Goal: Check status: Check status

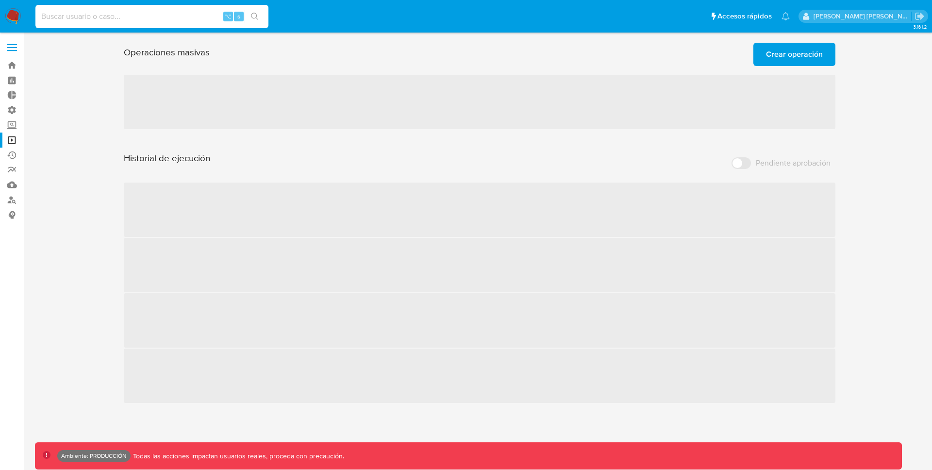
click at [83, 21] on input at bounding box center [151, 16] width 233 height 13
paste input "FywAynq37wEtVrhhRjnV30jG"
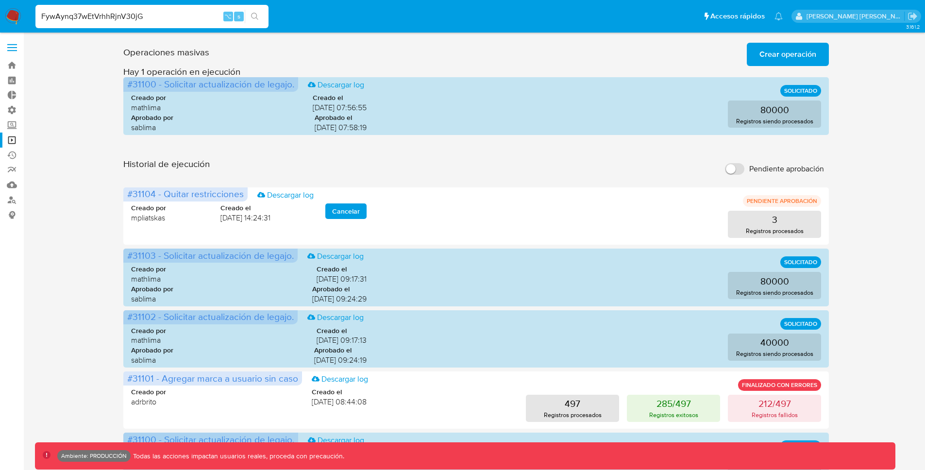
type input "FywAynq37wEtVrhhRjnV30jG"
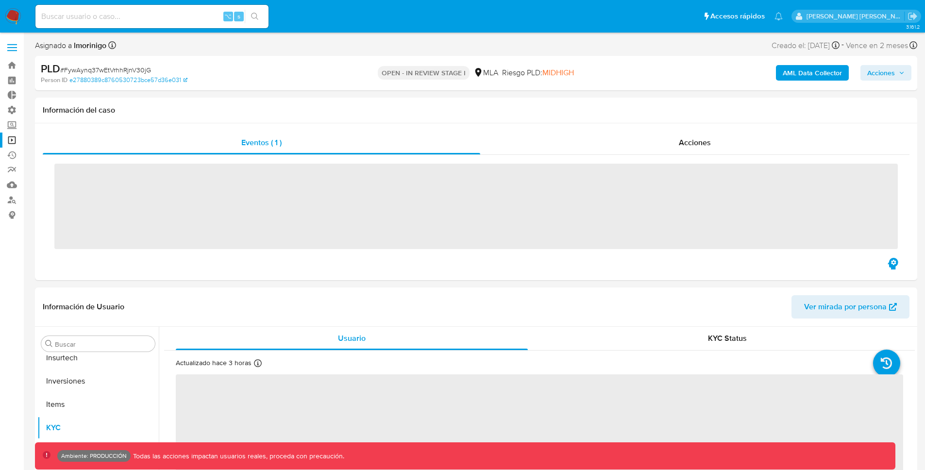
scroll to position [504, 0]
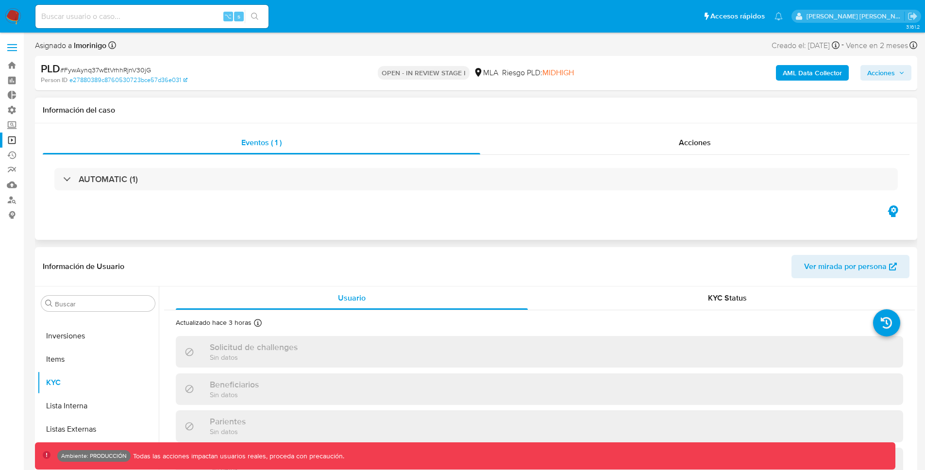
select select "10"
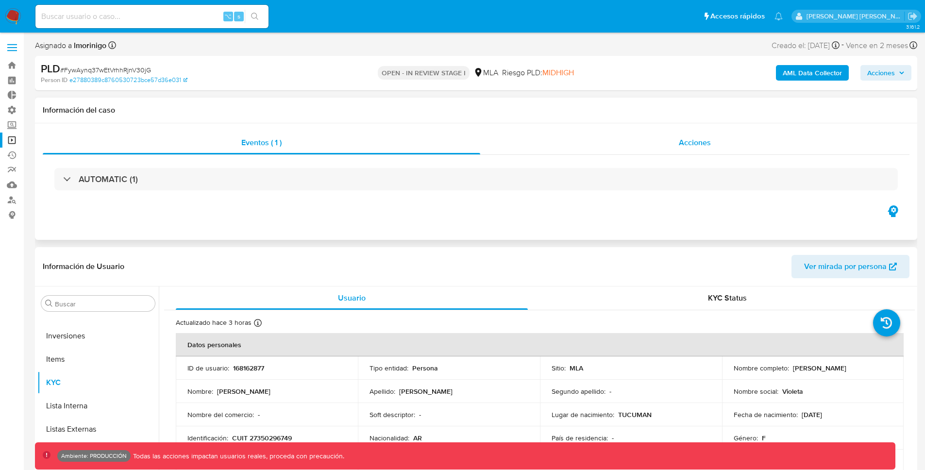
click at [681, 144] on span "Acciones" at bounding box center [695, 142] width 32 height 11
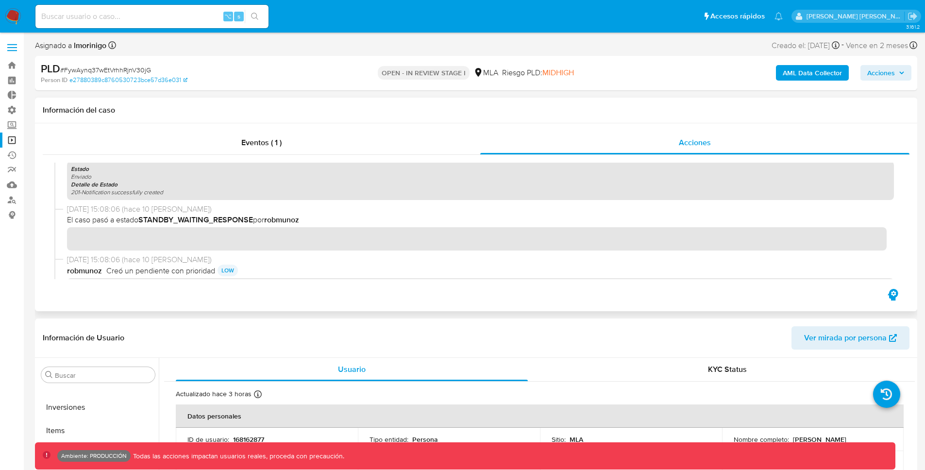
scroll to position [578, 0]
click at [196, 222] on b "STANDBY_WAITING_RESPONSE" at bounding box center [195, 221] width 115 height 11
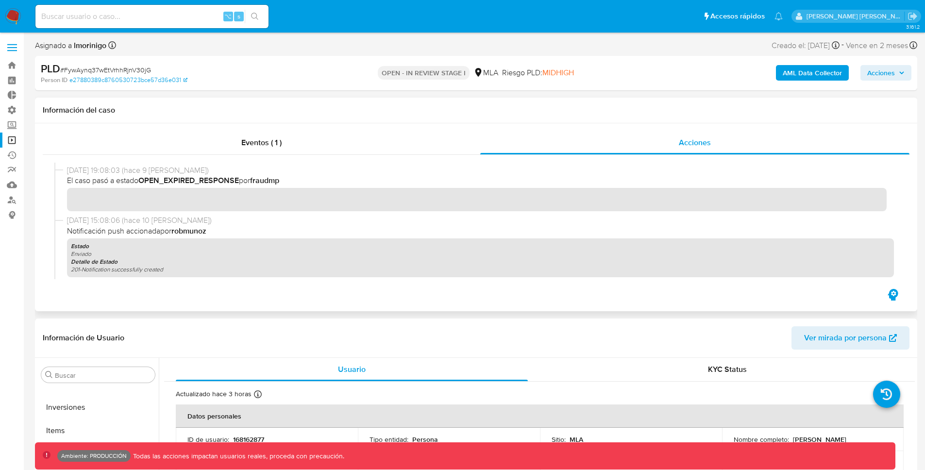
scroll to position [477, 0]
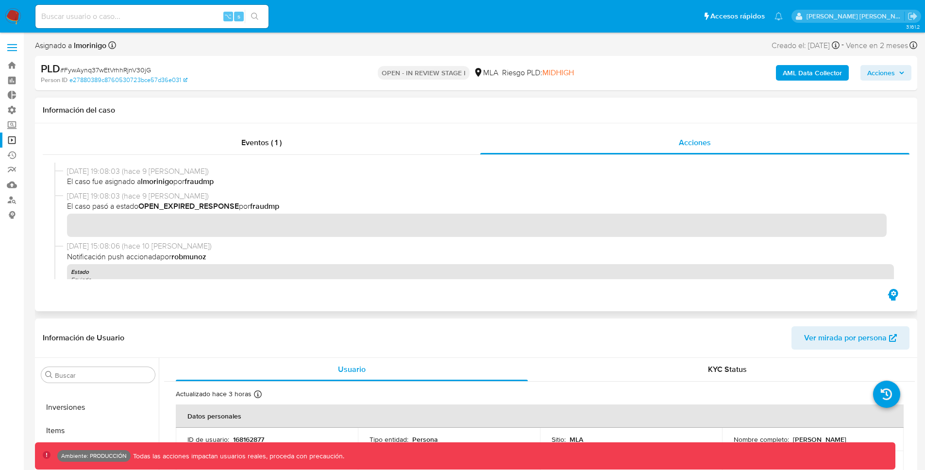
click at [207, 210] on b "OPEN_EXPIRED_RESPONSE" at bounding box center [188, 206] width 101 height 11
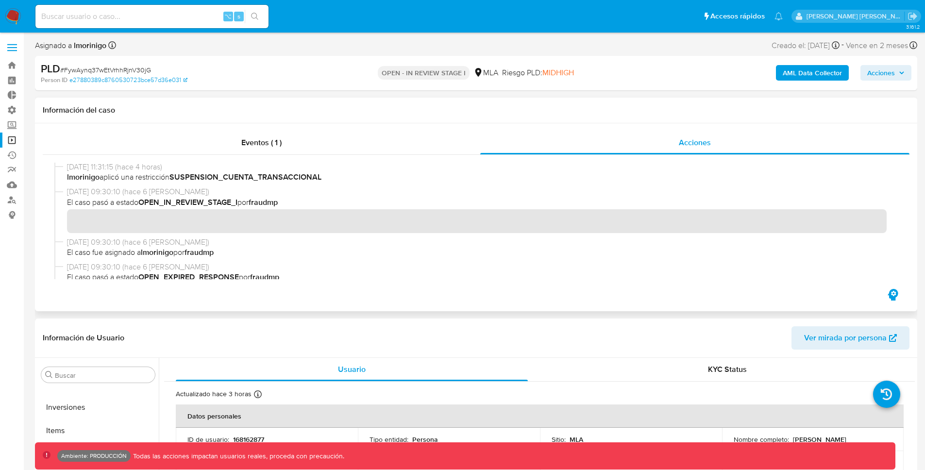
scroll to position [0, 0]
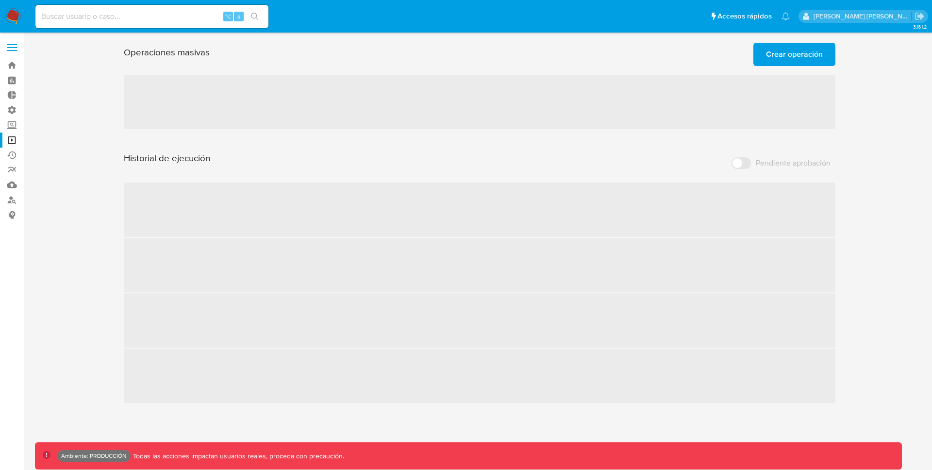
click at [20, 18] on img at bounding box center [13, 16] width 17 height 17
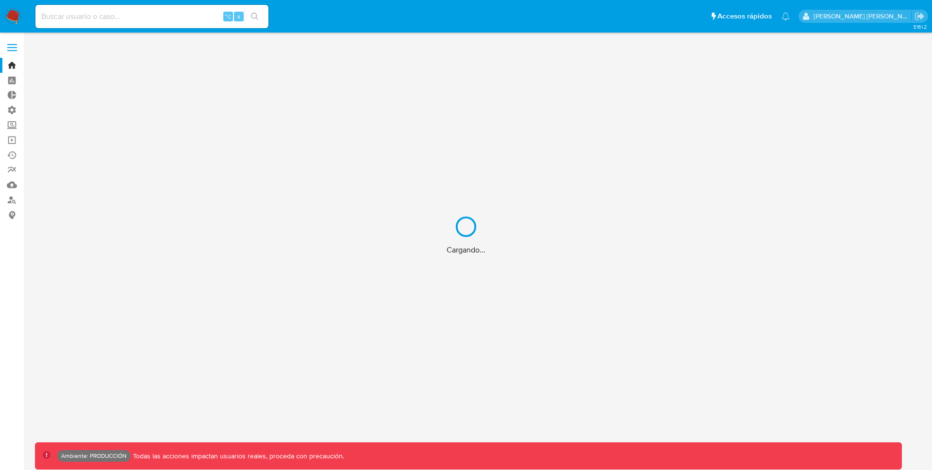
click at [73, 20] on div "Cargando..." at bounding box center [466, 235] width 932 height 470
click at [80, 18] on div "Cargando..." at bounding box center [466, 235] width 932 height 470
drag, startPoint x: 99, startPoint y: 17, endPoint x: 160, endPoint y: 28, distance: 61.5
click at [136, 24] on div "Cargando..." at bounding box center [466, 235] width 932 height 470
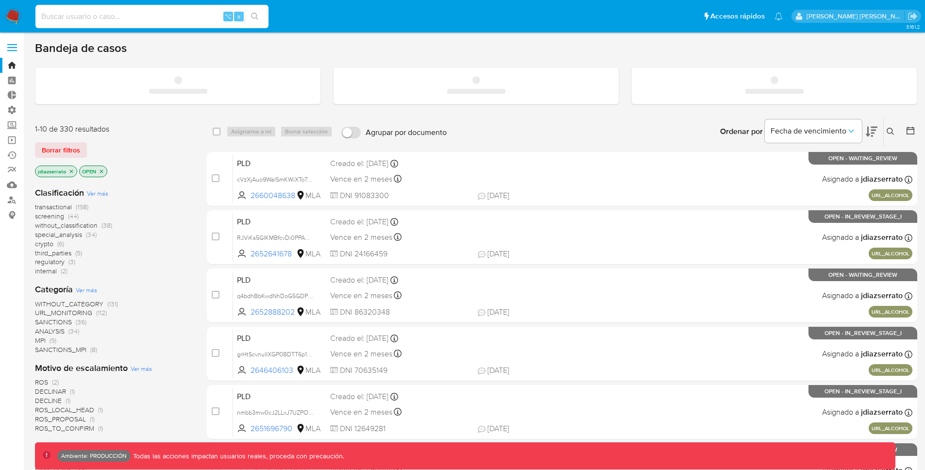
click at [180, 18] on input at bounding box center [151, 16] width 233 height 13
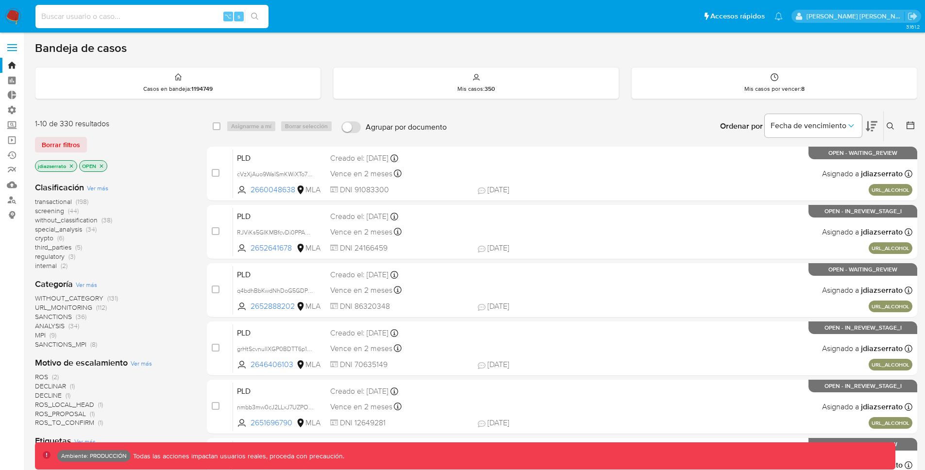
paste input "ZeaWvEtQAeIwDo3BNdO7yGdt"
type input "ZeaWvEtQAeIwDo3BNdO7yGdt"
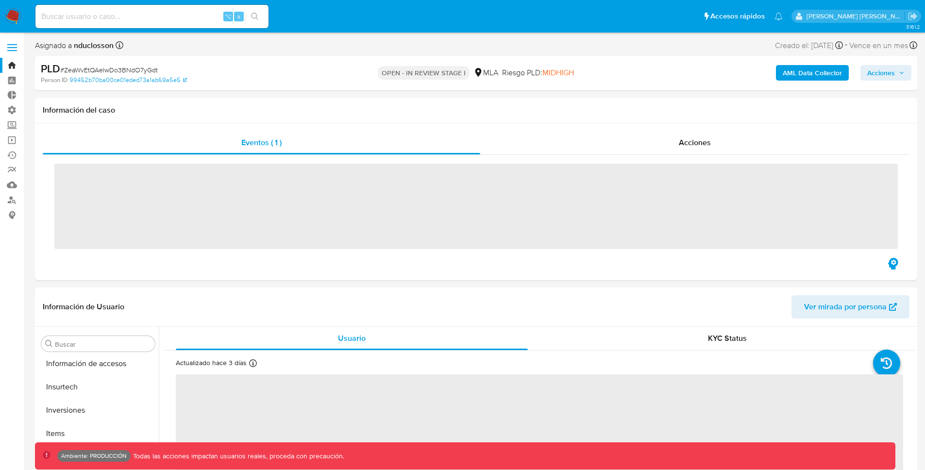
scroll to position [504, 0]
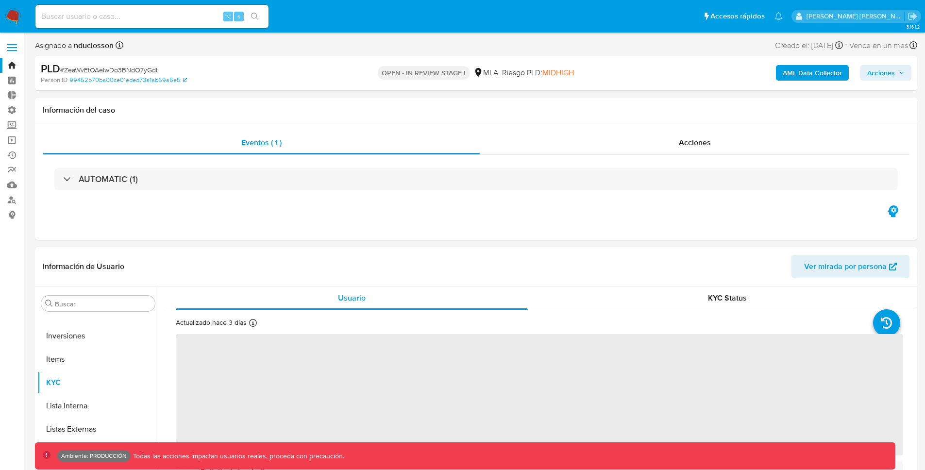
select select "10"
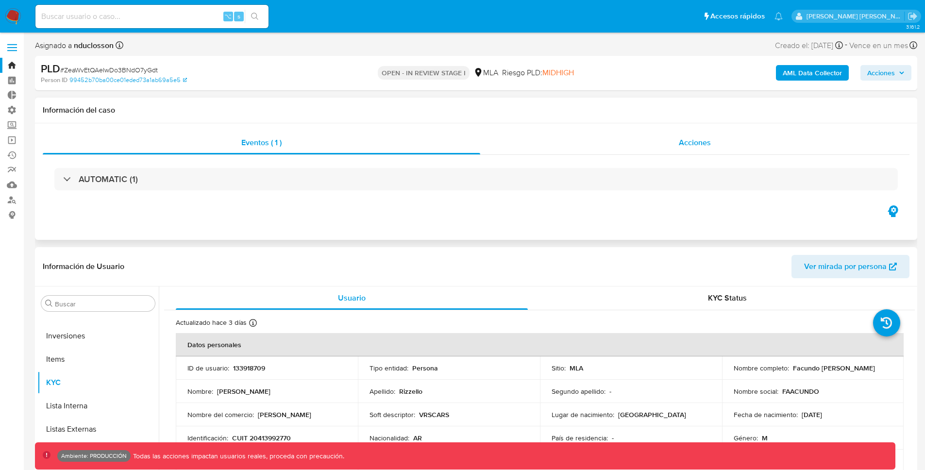
click at [682, 148] on span "Acciones" at bounding box center [695, 142] width 32 height 11
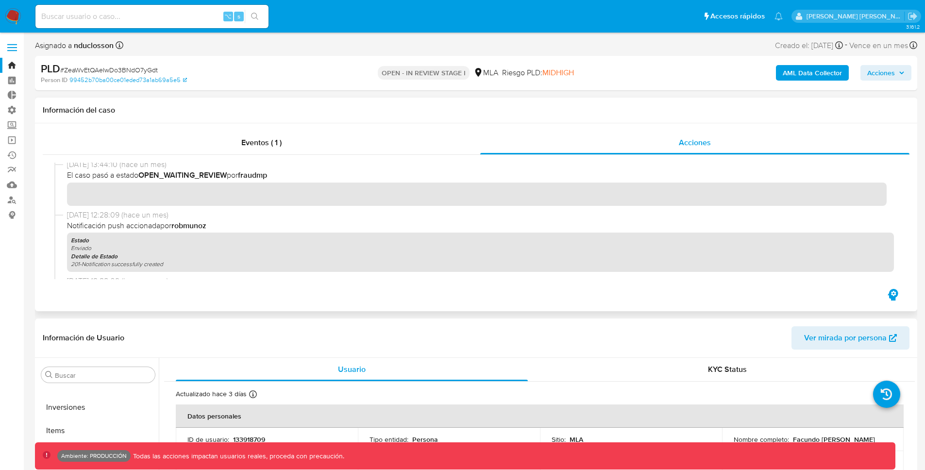
scroll to position [1407, 0]
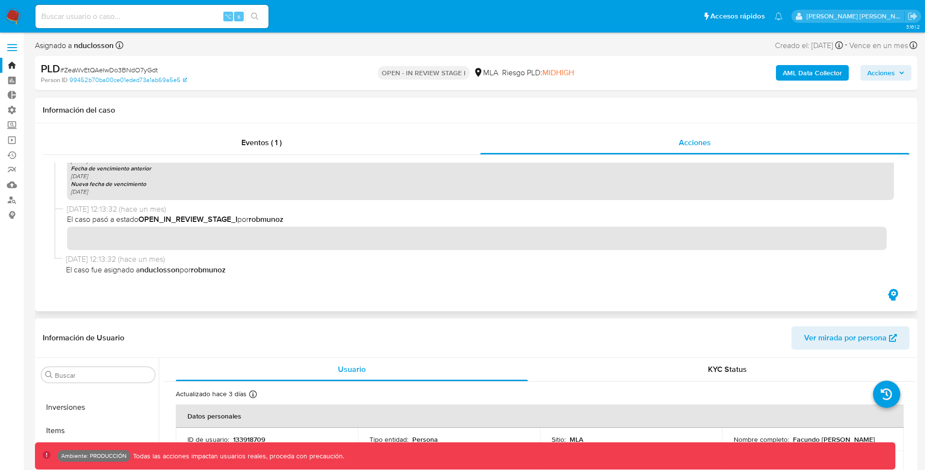
click at [158, 271] on b "nduclosson" at bounding box center [160, 269] width 40 height 11
click at [149, 217] on b "OPEN_IN_REVIEW_STAGE_I" at bounding box center [187, 219] width 99 height 11
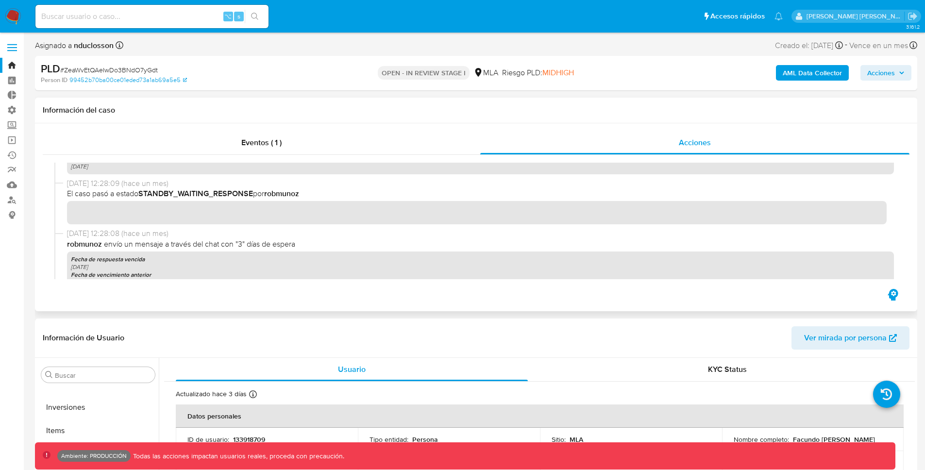
scroll to position [1299, 0]
drag, startPoint x: 146, startPoint y: 196, endPoint x: 223, endPoint y: 198, distance: 77.7
click at [223, 198] on b "STANDBY_WAITING_RESPONSE" at bounding box center [195, 195] width 115 height 11
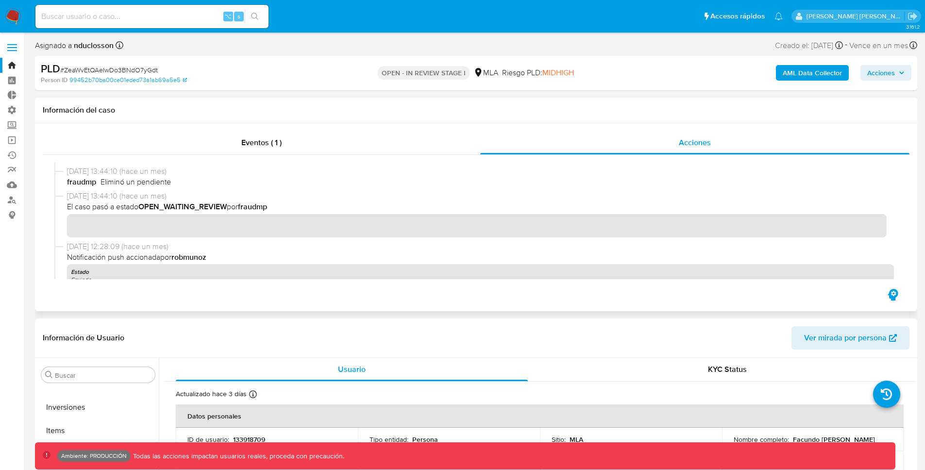
scroll to position [1114, 0]
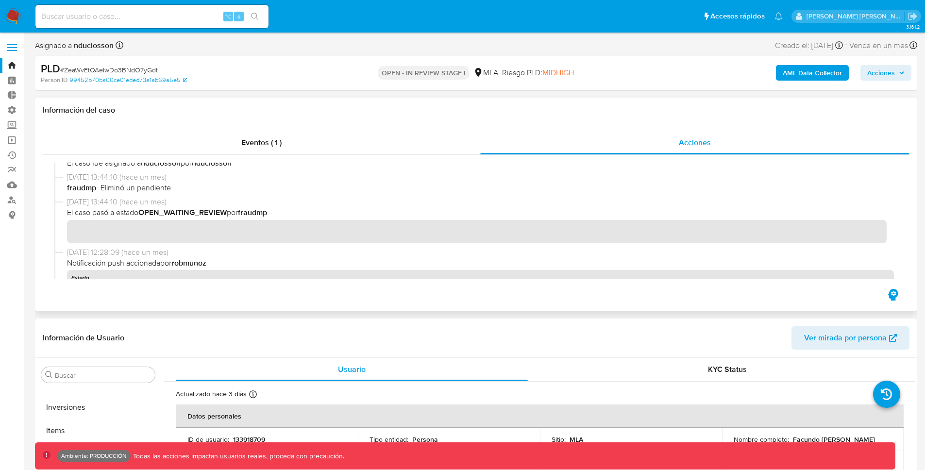
drag, startPoint x: 144, startPoint y: 211, endPoint x: 227, endPoint y: 217, distance: 83.2
click at [227, 217] on b "OPEN_WAITING_REVIEW" at bounding box center [182, 212] width 88 height 11
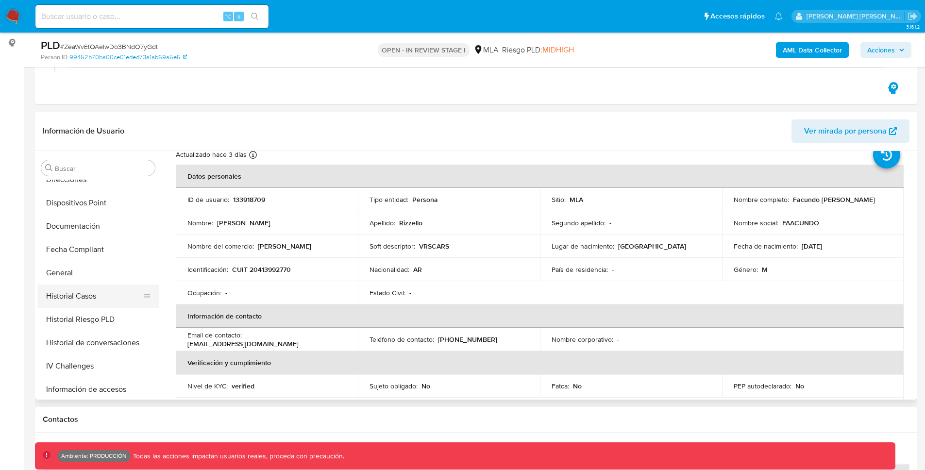
scroll to position [257, 0]
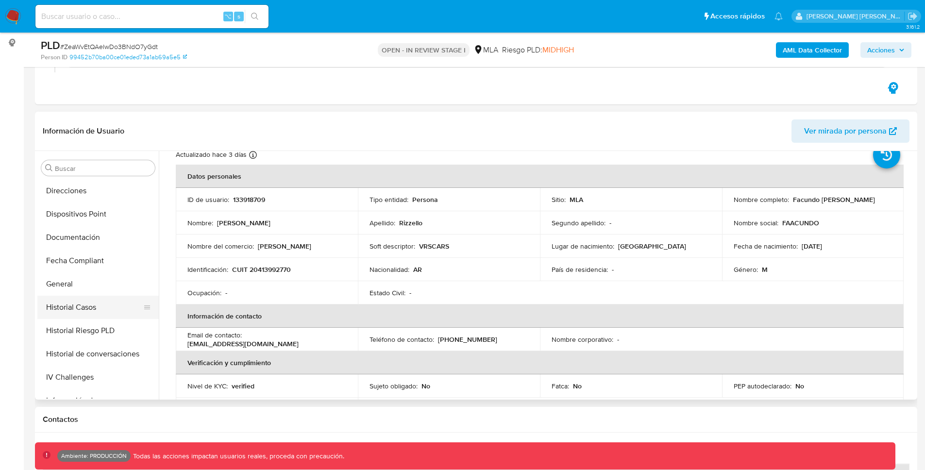
click at [85, 305] on button "Historial Casos" at bounding box center [94, 307] width 114 height 23
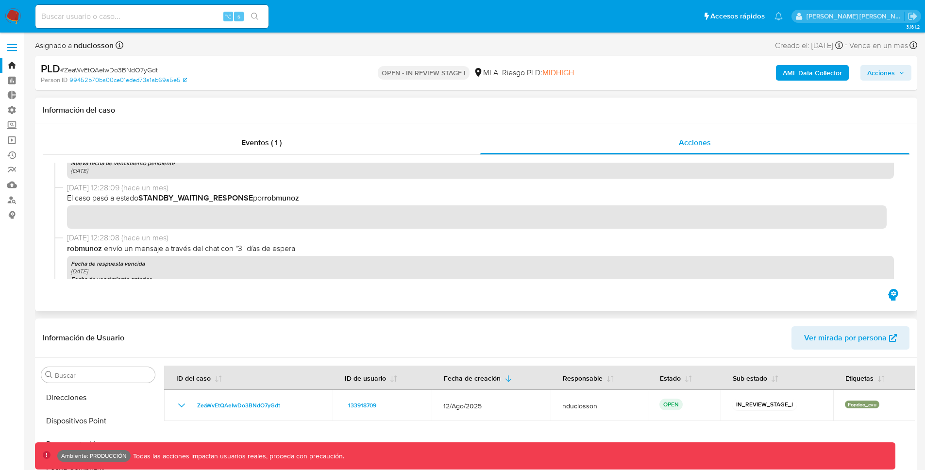
scroll to position [1289, 0]
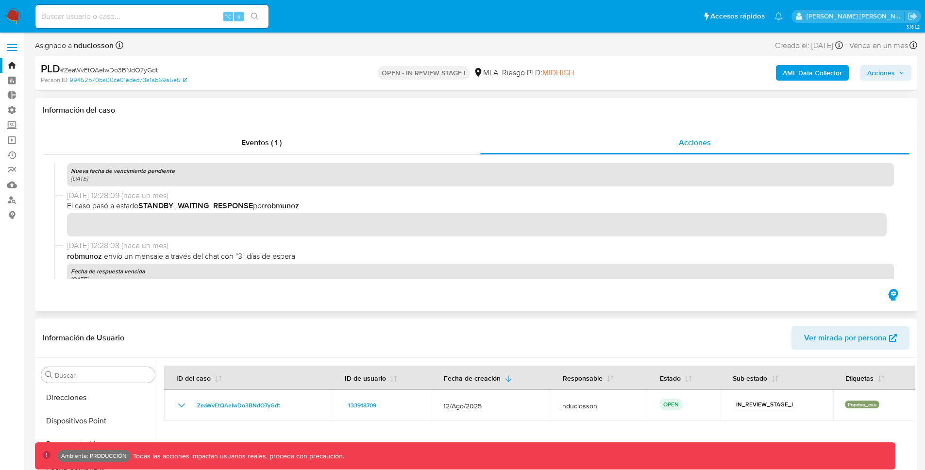
drag, startPoint x: 144, startPoint y: 206, endPoint x: 224, endPoint y: 206, distance: 80.1
click at [224, 206] on b "STANDBY_WAITING_RESPONSE" at bounding box center [195, 205] width 115 height 11
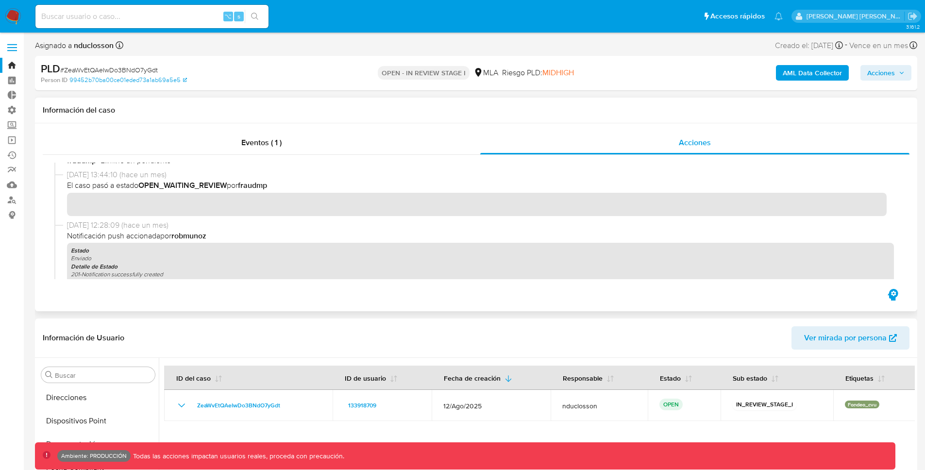
scroll to position [1140, 0]
drag, startPoint x: 144, startPoint y: 190, endPoint x: 222, endPoint y: 189, distance: 78.7
click at [222, 189] on b "OPEN_WAITING_REVIEW" at bounding box center [182, 187] width 88 height 11
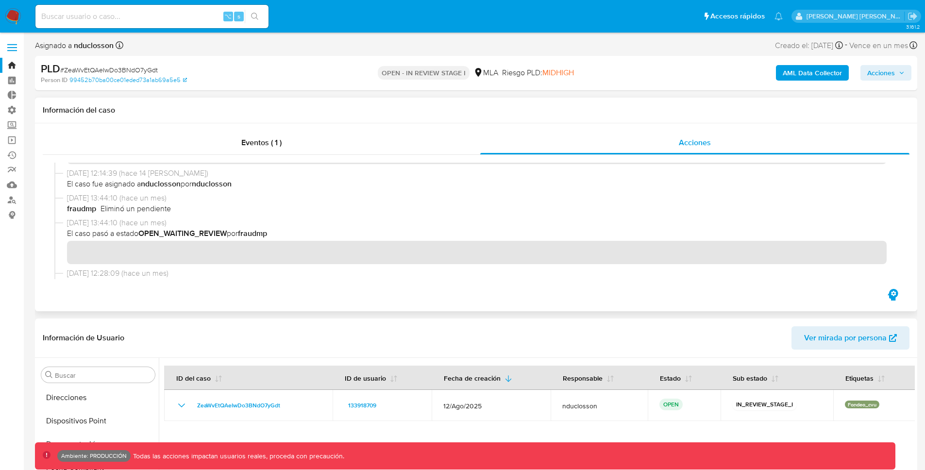
scroll to position [1089, 0]
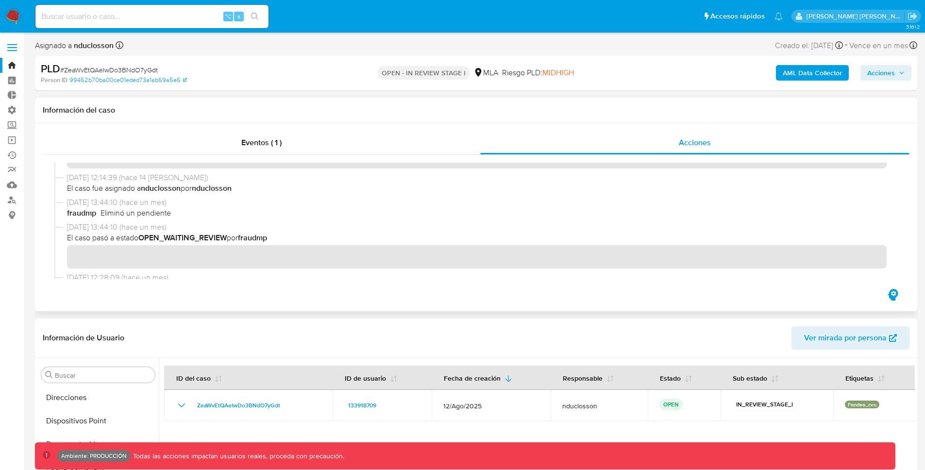
drag, startPoint x: 102, startPoint y: 213, endPoint x: 168, endPoint y: 214, distance: 65.6
click at [168, 214] on div "fraudmp Eliminó un pendiente" at bounding box center [480, 213] width 827 height 11
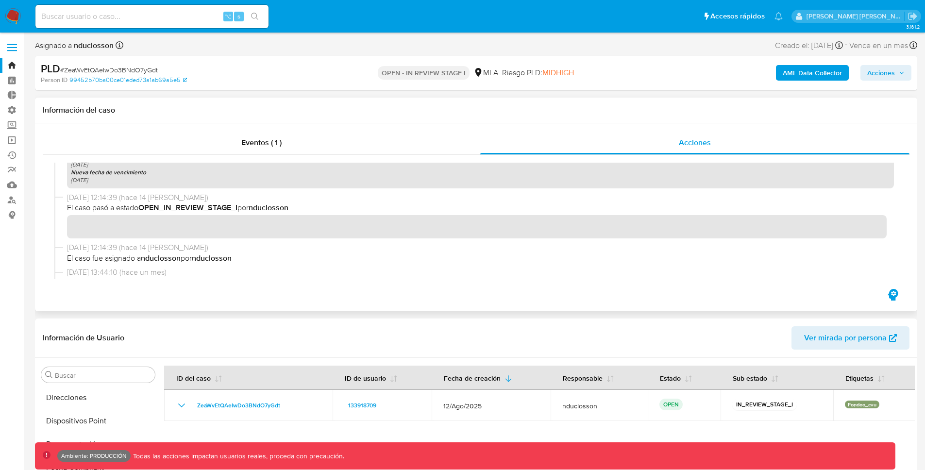
scroll to position [1017, 0]
drag, startPoint x: 143, startPoint y: 210, endPoint x: 241, endPoint y: 211, distance: 97.6
click at [241, 211] on span "El caso pasó a estado OPEN_IN_REVIEW_STAGE_I por nduclosson" at bounding box center [480, 209] width 827 height 11
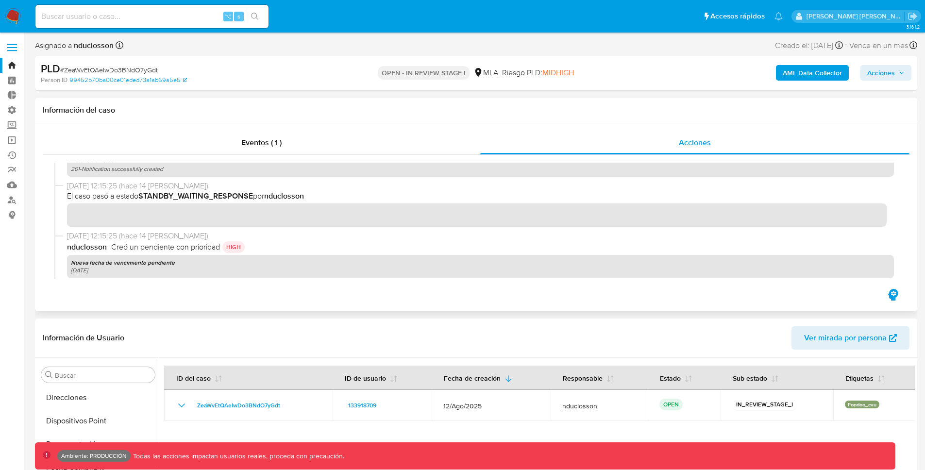
scroll to position [846, 0]
click at [234, 246] on p "HIGH" at bounding box center [233, 249] width 22 height 12
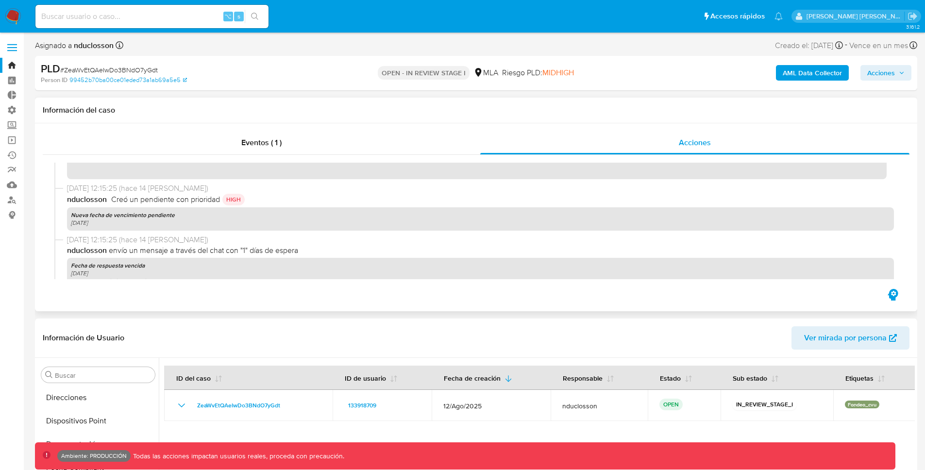
click at [246, 251] on span "nduclosson envío un mensaje a través del chat con "1" días de espera" at bounding box center [480, 250] width 827 height 11
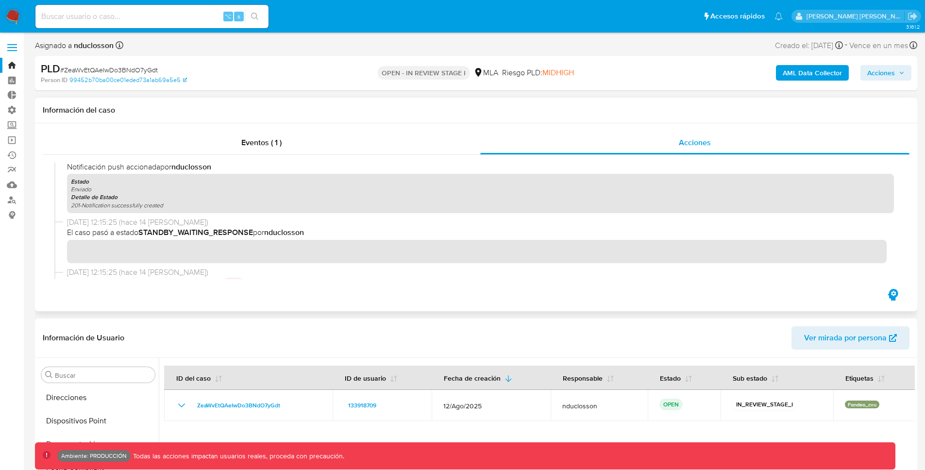
scroll to position [809, 0]
drag, startPoint x: 151, startPoint y: 233, endPoint x: 231, endPoint y: 235, distance: 80.1
click at [231, 235] on b "STANDBY_WAITING_RESPONSE" at bounding box center [195, 234] width 115 height 11
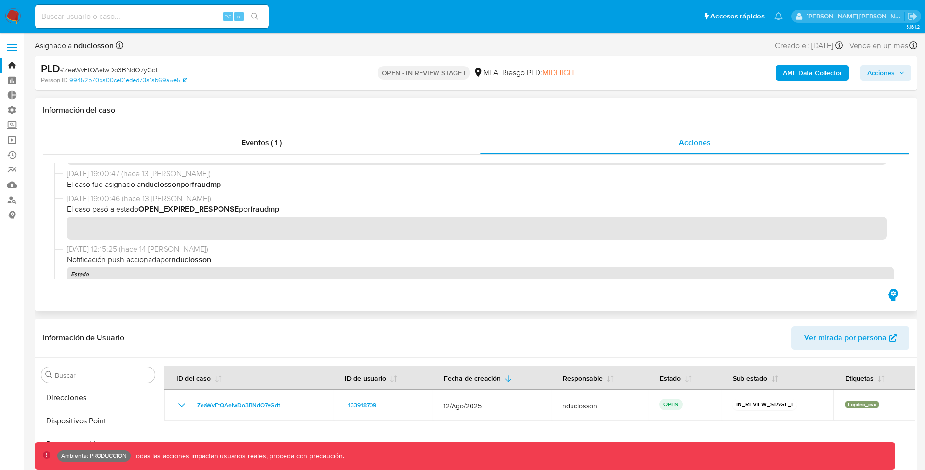
scroll to position [698, 0]
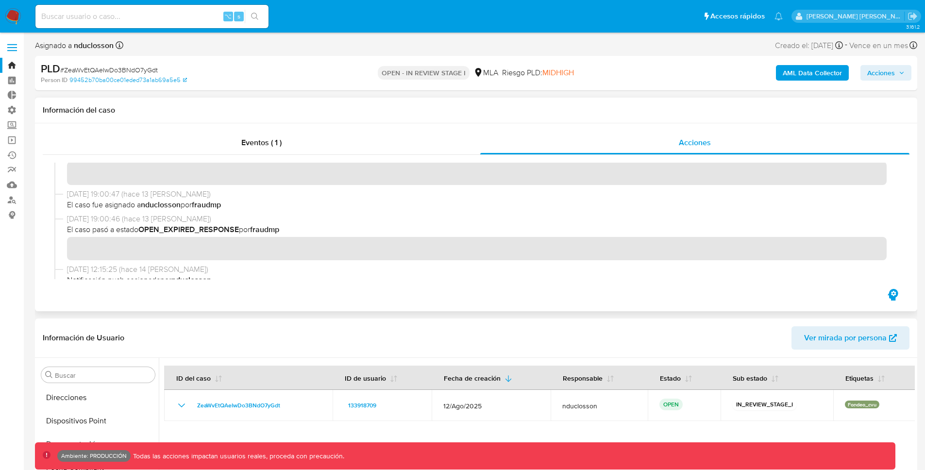
drag, startPoint x: 142, startPoint y: 229, endPoint x: 242, endPoint y: 227, distance: 99.6
click at [242, 227] on span "El caso pasó a estado OPEN_EXPIRED_RESPONSE por fraudmp" at bounding box center [480, 229] width 827 height 11
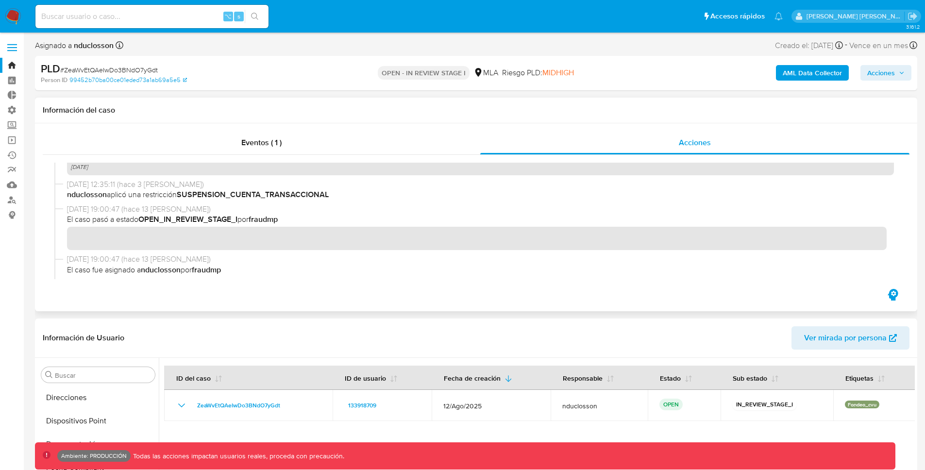
scroll to position [616, 0]
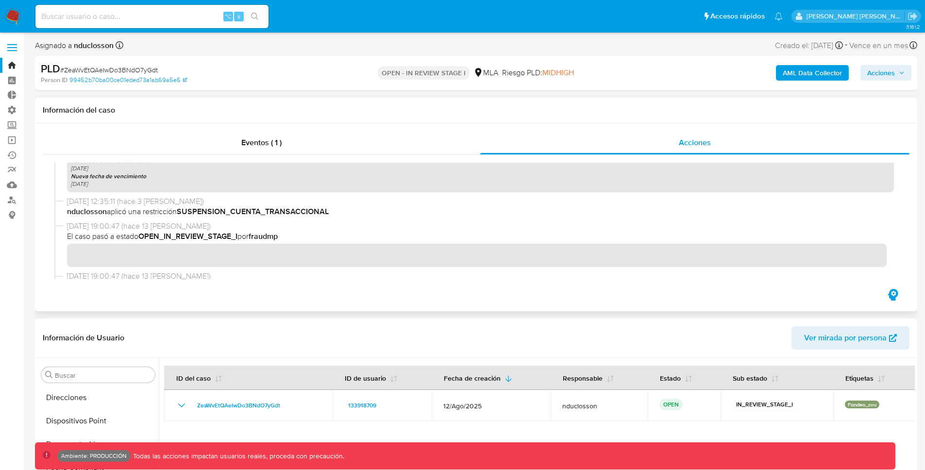
drag, startPoint x: 146, startPoint y: 236, endPoint x: 240, endPoint y: 236, distance: 94.7
click at [240, 236] on span "El caso pasó a estado OPEN_IN_REVIEW_STAGE_I por fraudmp" at bounding box center [480, 236] width 827 height 11
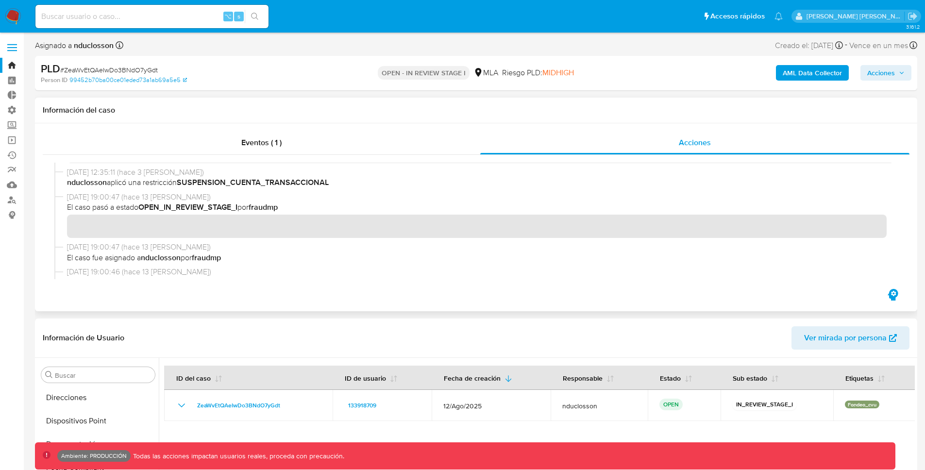
scroll to position [650, 0]
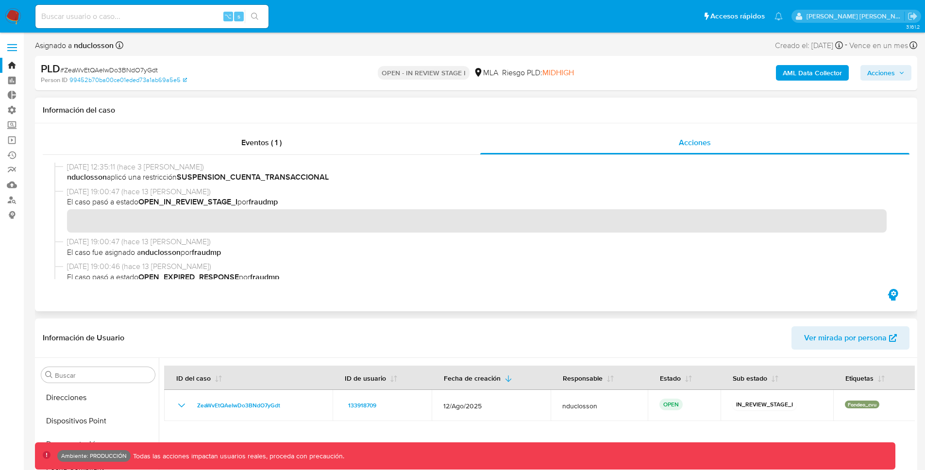
drag, startPoint x: 228, startPoint y: 249, endPoint x: 202, endPoint y: 249, distance: 25.3
click at [202, 250] on span "El caso fue asignado a nduclosson por fraudmp" at bounding box center [480, 252] width 827 height 11
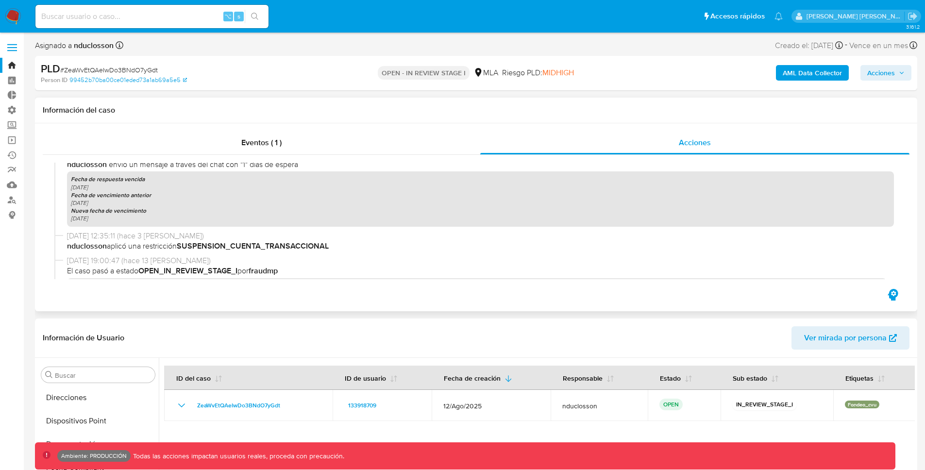
scroll to position [581, 0]
drag, startPoint x: 182, startPoint y: 245, endPoint x: 319, endPoint y: 246, distance: 136.9
click at [319, 246] on b "SUSPENSION_CUENTA_TRANSACCIONAL" at bounding box center [253, 246] width 152 height 11
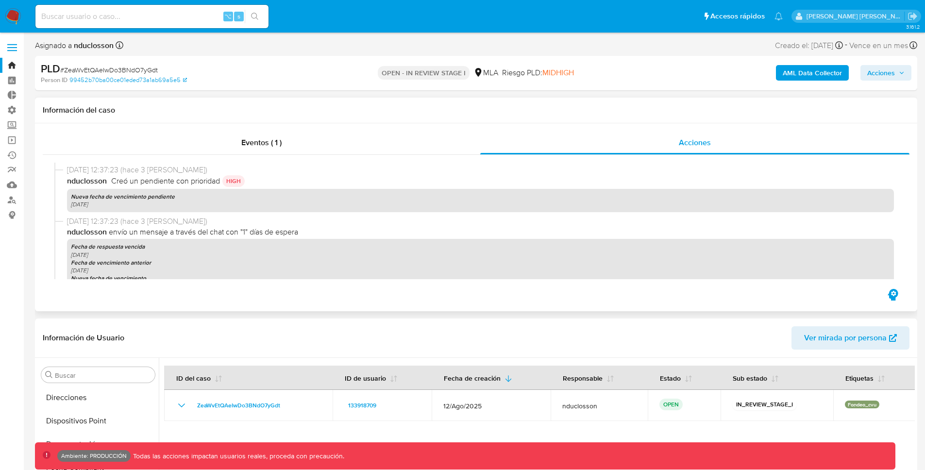
scroll to position [513, 0]
drag, startPoint x: 217, startPoint y: 233, endPoint x: 272, endPoint y: 232, distance: 55.4
click at [272, 232] on span "nduclosson envío un mensaje a través del chat con "1" días de espera" at bounding box center [480, 232] width 827 height 11
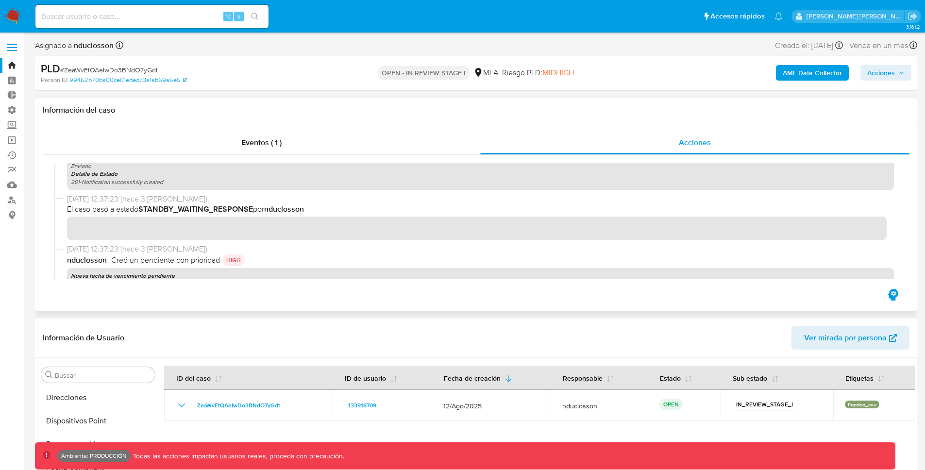
scroll to position [433, 0]
drag, startPoint x: 146, startPoint y: 212, endPoint x: 251, endPoint y: 215, distance: 104.4
click at [251, 215] on b "STANDBY_WAITING_RESPONSE" at bounding box center [195, 210] width 115 height 11
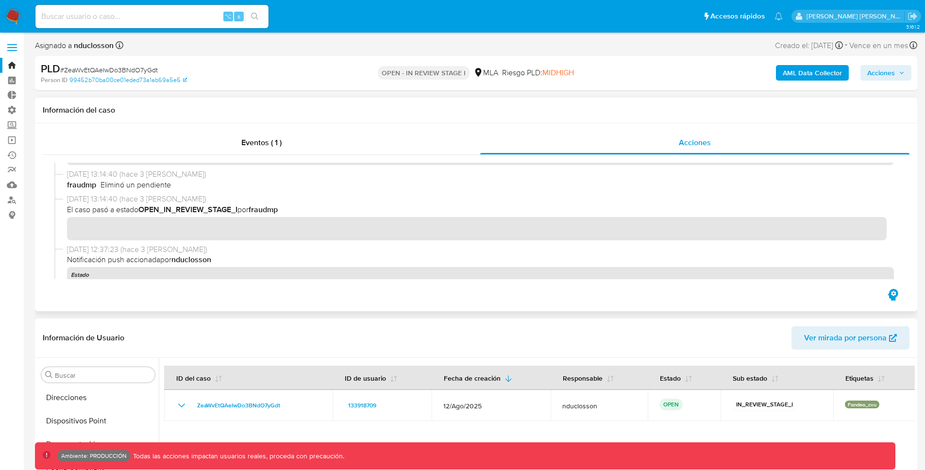
scroll to position [316, 0]
drag, startPoint x: 144, startPoint y: 209, endPoint x: 246, endPoint y: 211, distance: 102.5
click at [246, 211] on span "El caso pasó a estado OPEN_IN_REVIEW_STAGE_I por fraudmp" at bounding box center [480, 211] width 827 height 11
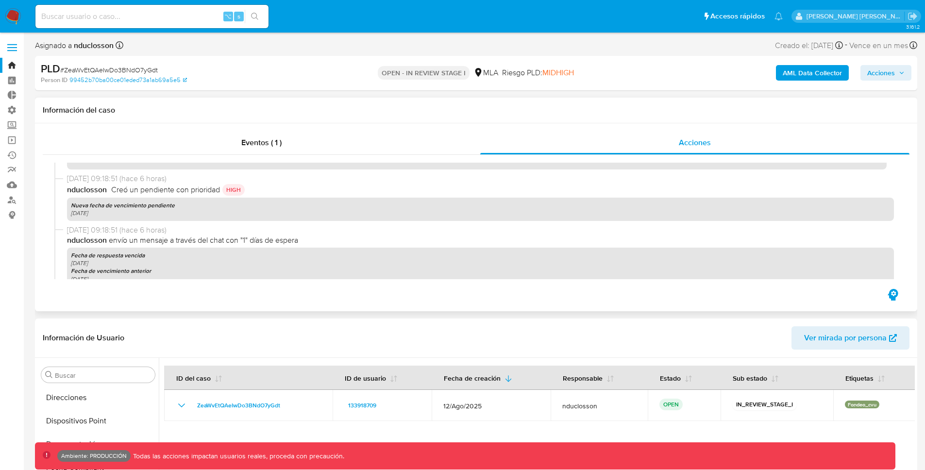
scroll to position [180, 0]
click at [260, 242] on span "nduclosson envío un mensaje a través del chat con "1" días de espera" at bounding box center [480, 241] width 827 height 11
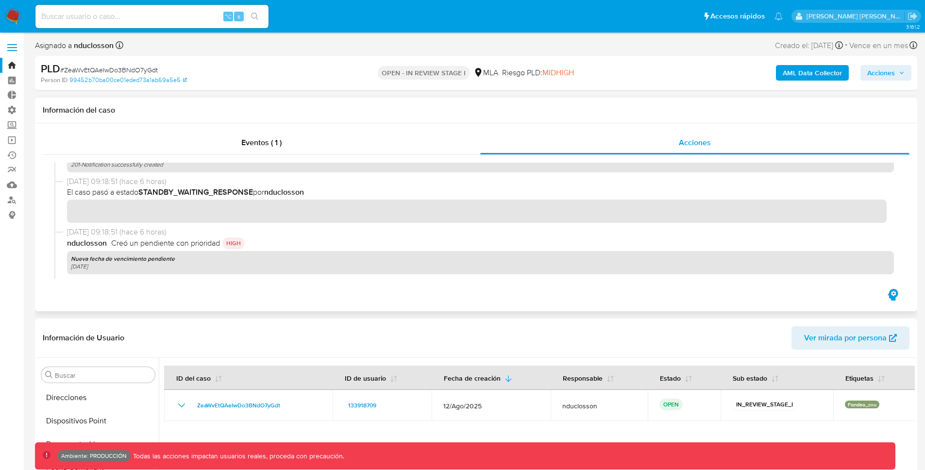
scroll to position [111, 0]
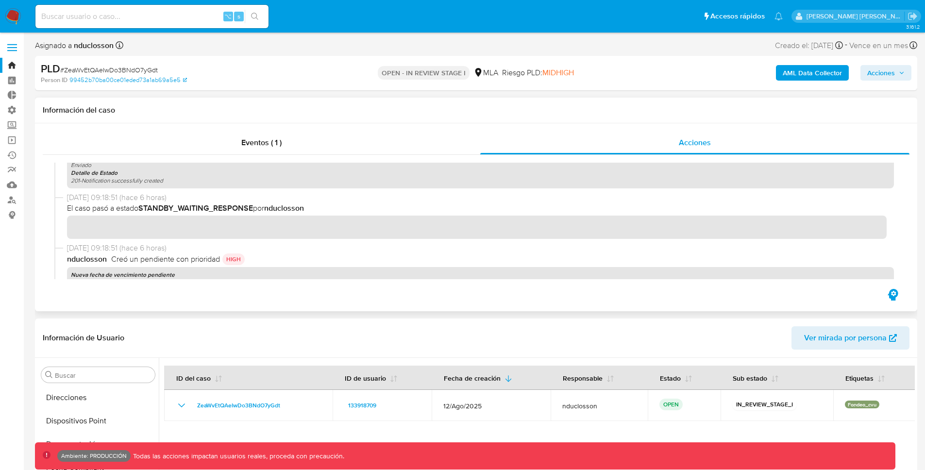
drag, startPoint x: 182, startPoint y: 209, endPoint x: 204, endPoint y: 207, distance: 22.5
click at [204, 207] on b "STANDBY_WAITING_RESPONSE" at bounding box center [195, 207] width 115 height 11
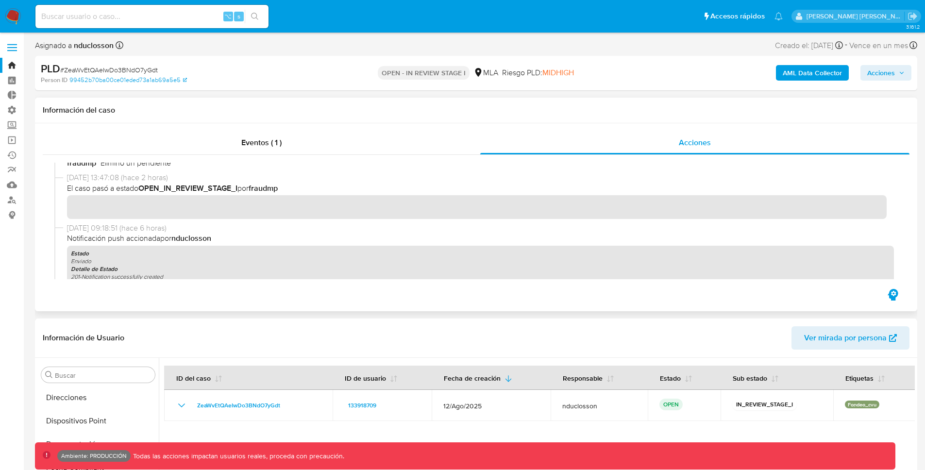
scroll to position [8, 0]
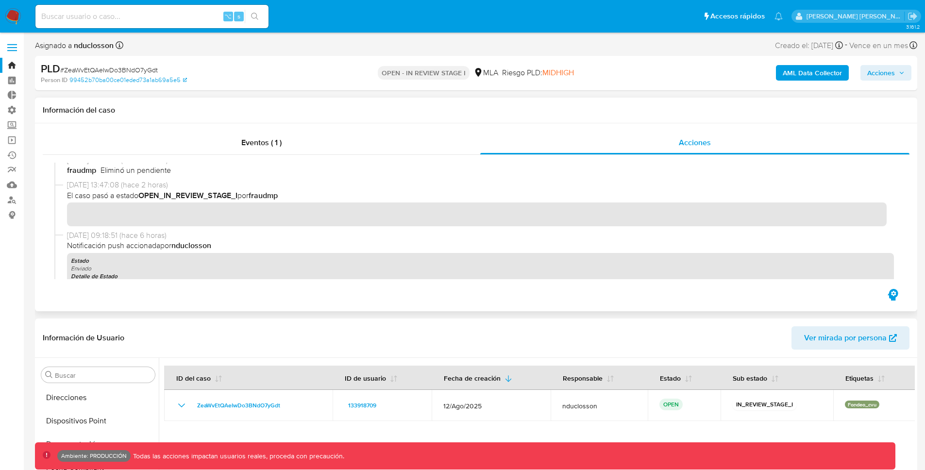
drag, startPoint x: 143, startPoint y: 195, endPoint x: 235, endPoint y: 198, distance: 91.8
click at [244, 195] on span "El caso pasó a estado OPEN_IN_REVIEW_STAGE_I por fraudmp" at bounding box center [480, 195] width 827 height 11
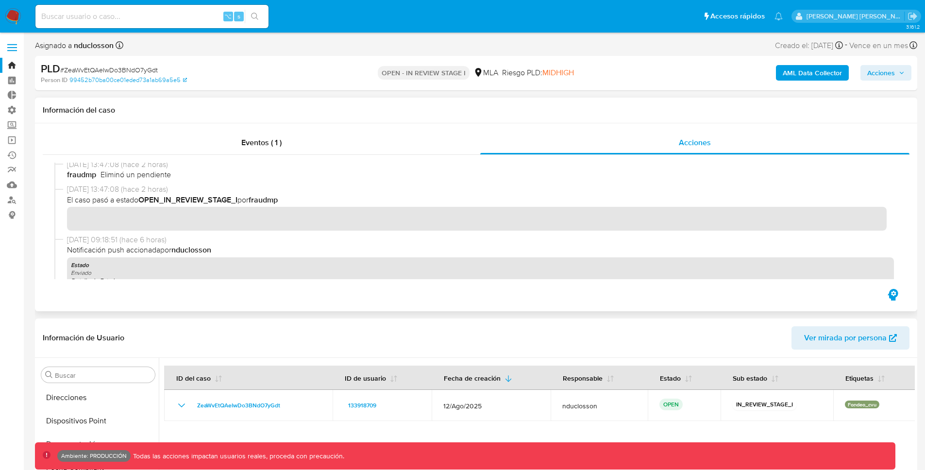
scroll to position [0, 0]
click at [14, 52] on label at bounding box center [12, 47] width 24 height 20
click at [0, 0] on input "checkbox" at bounding box center [0, 0] width 0 height 0
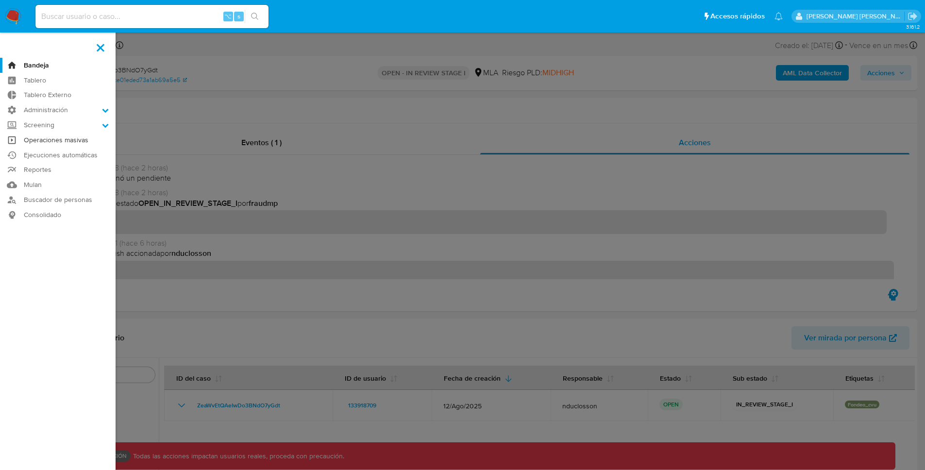
click at [82, 139] on link "Operaciones masivas" at bounding box center [58, 140] width 116 height 15
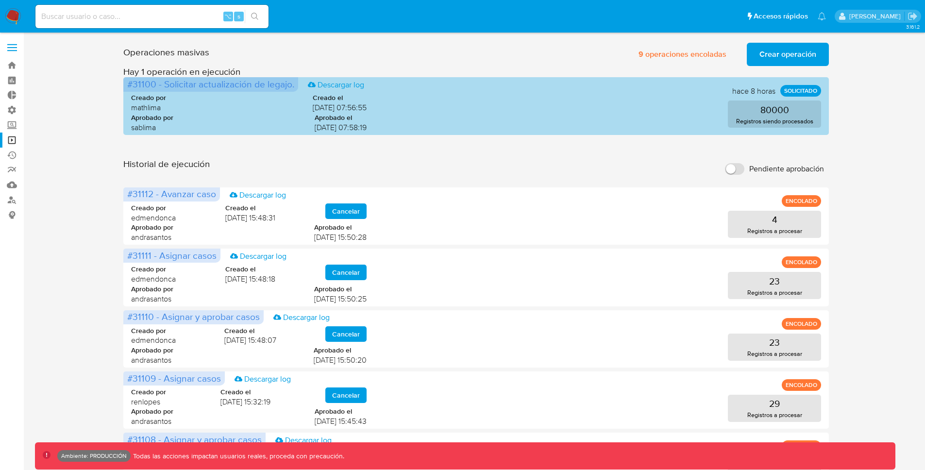
drag, startPoint x: 802, startPoint y: 109, endPoint x: 670, endPoint y: 116, distance: 132.3
click at [699, 109] on div "80000 Registros siendo procesados" at bounding box center [601, 114] width 439 height 27
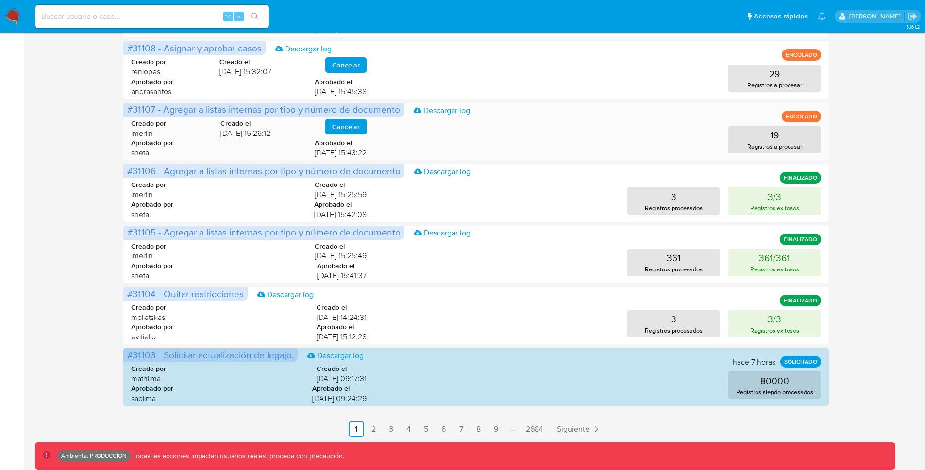
scroll to position [399, 0]
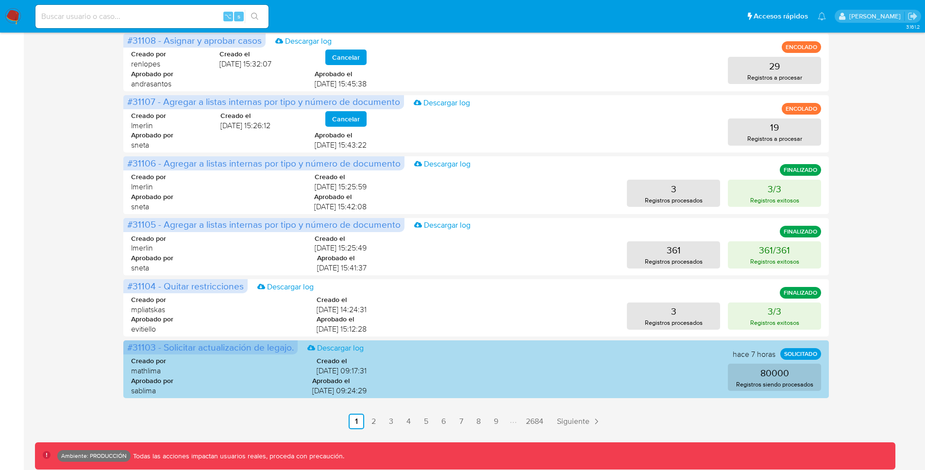
drag, startPoint x: 180, startPoint y: 351, endPoint x: 238, endPoint y: 358, distance: 58.2
click at [224, 354] on span "#31103 - Solicitar actualización de legajo. Descargar log" at bounding box center [210, 347] width 174 height 14
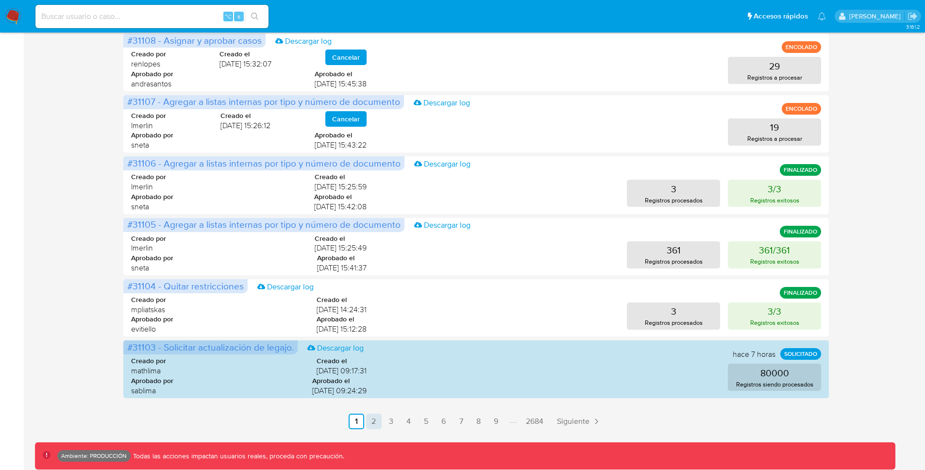
click at [370, 420] on link "2" at bounding box center [374, 422] width 16 height 16
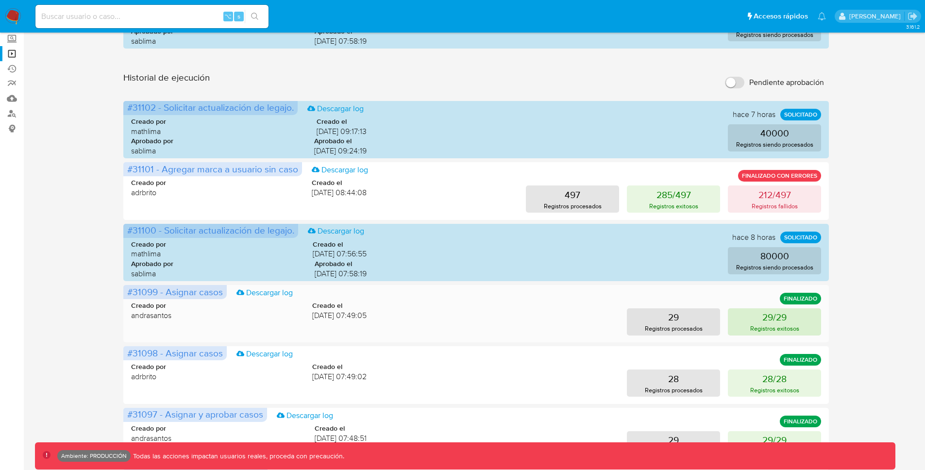
scroll to position [117, 0]
